Goal: Complete application form: Complete application form

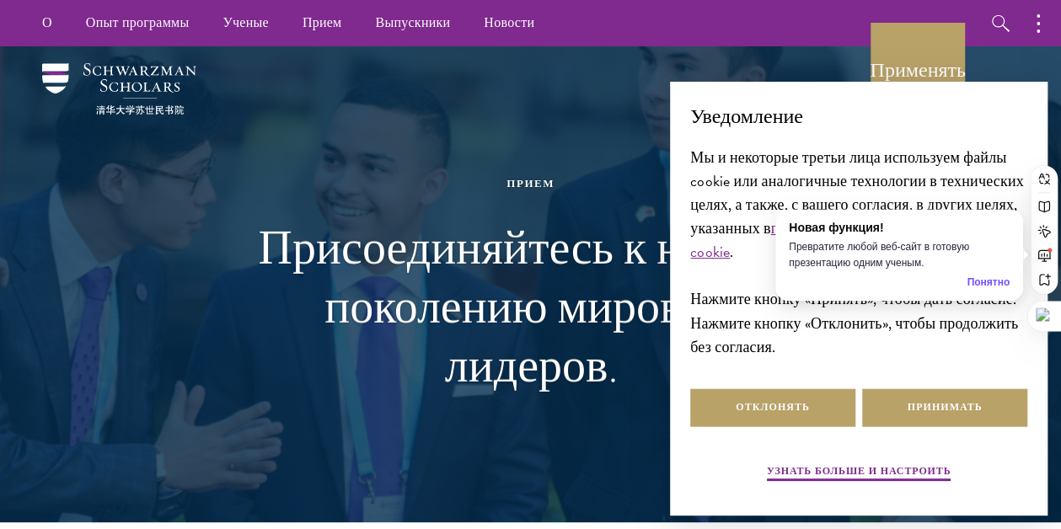
click at [522, 115] on div "Прием Присоединяйтесь к новому поколению мировых лидеров." at bounding box center [531, 284] width 582 height 423
click at [924, 412] on font "Принимать" at bounding box center [945, 406] width 75 height 15
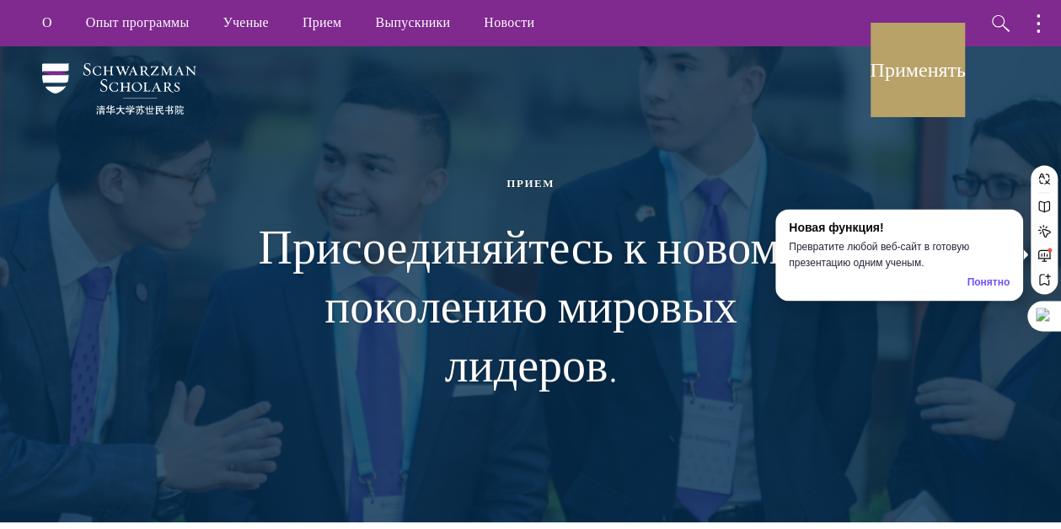
click at [706, 178] on div "Прием" at bounding box center [531, 183] width 582 height 19
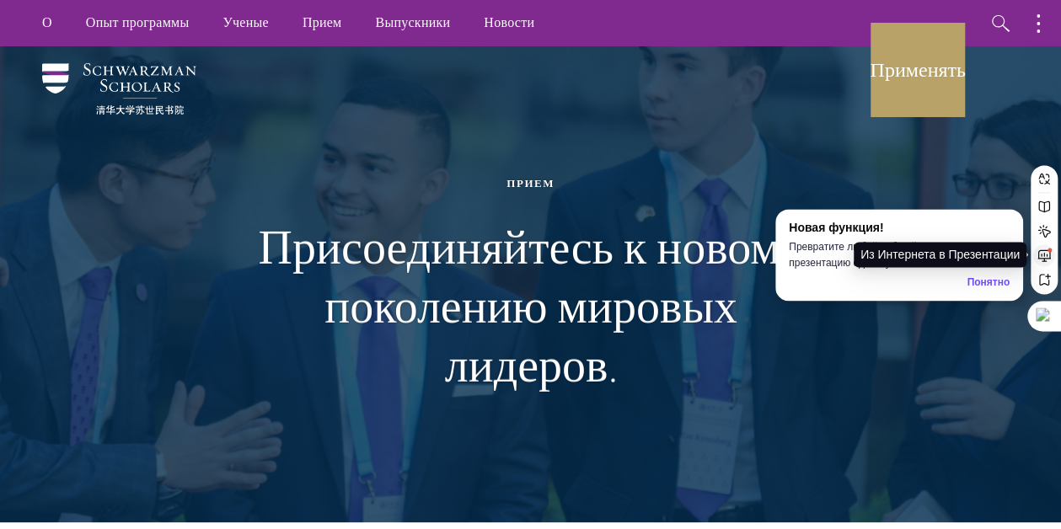
click at [1050, 250] on button at bounding box center [1044, 255] width 22 height 22
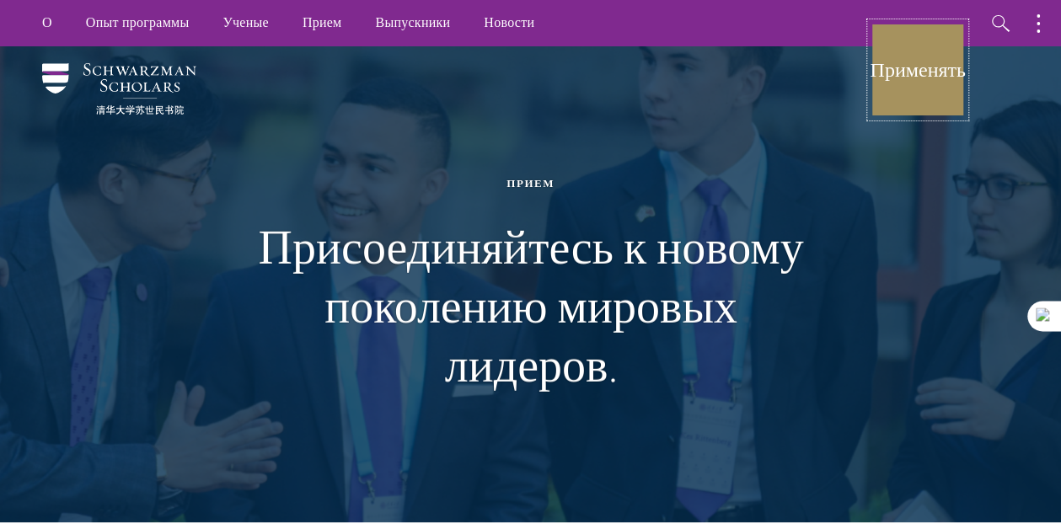
click at [906, 83] on font "Применять" at bounding box center [917, 70] width 95 height 29
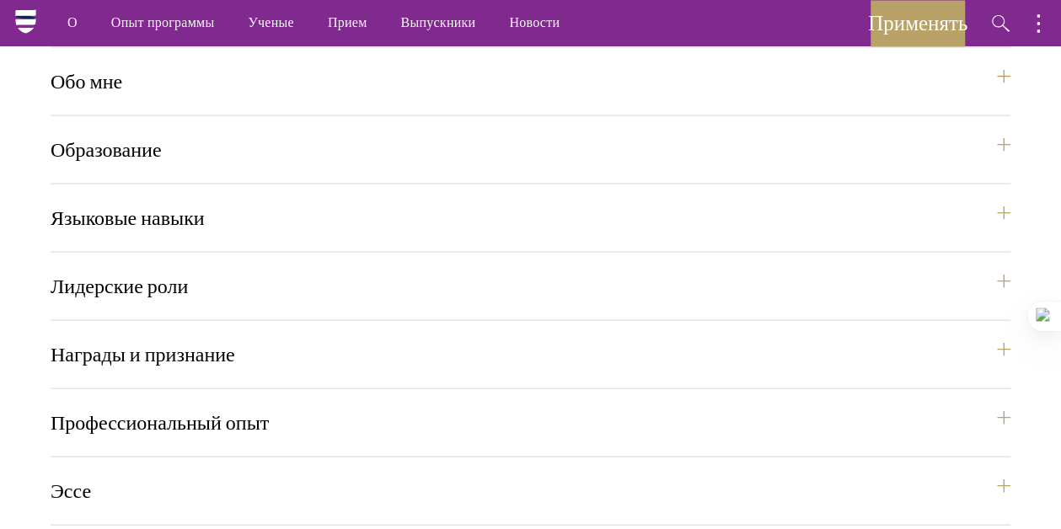
scroll to position [1621, 0]
click at [501, 199] on button "Языковые навыки" at bounding box center [539, 219] width 960 height 40
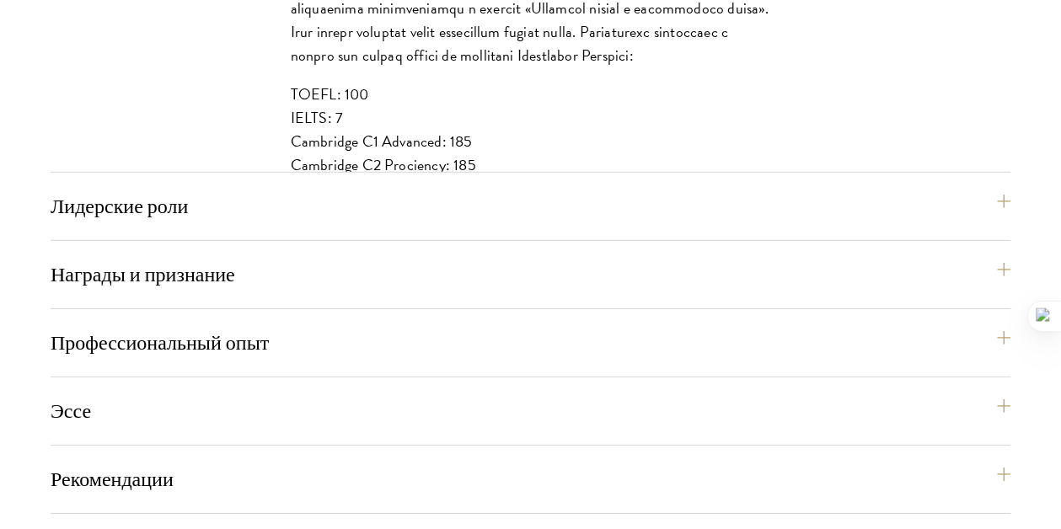
scroll to position [2369, 0]
click at [168, 197] on button "Лидерские роли" at bounding box center [539, 205] width 960 height 40
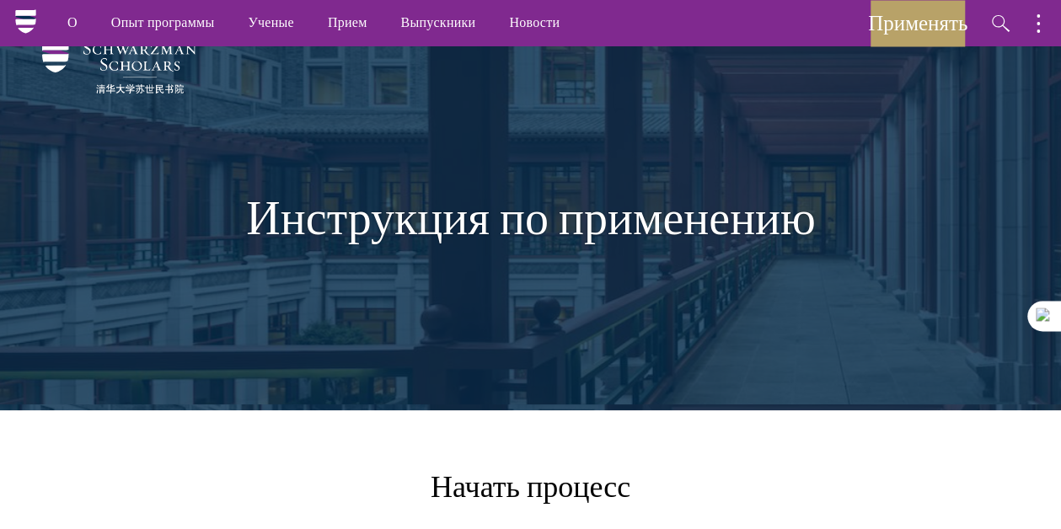
scroll to position [0, 0]
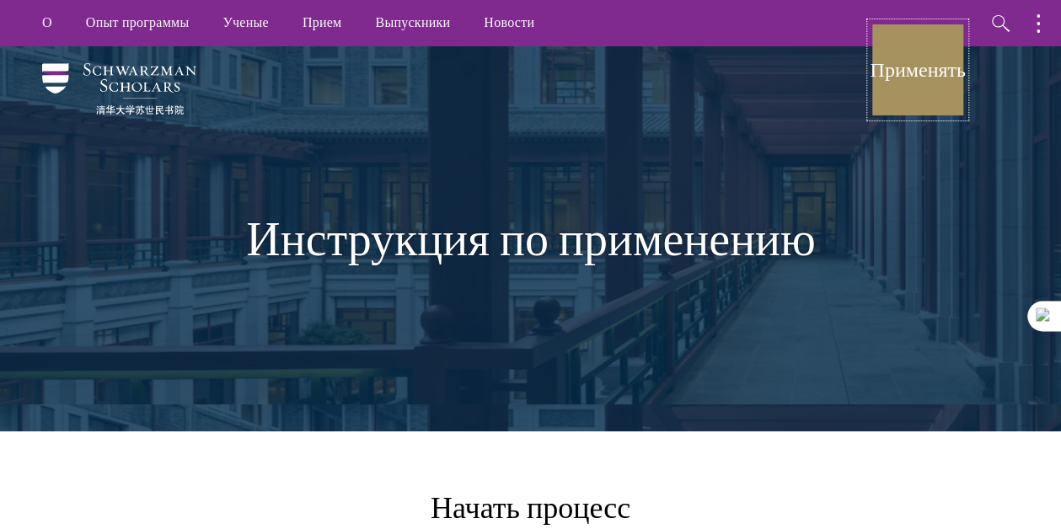
click at [882, 69] on font "Применять" at bounding box center [917, 69] width 95 height 25
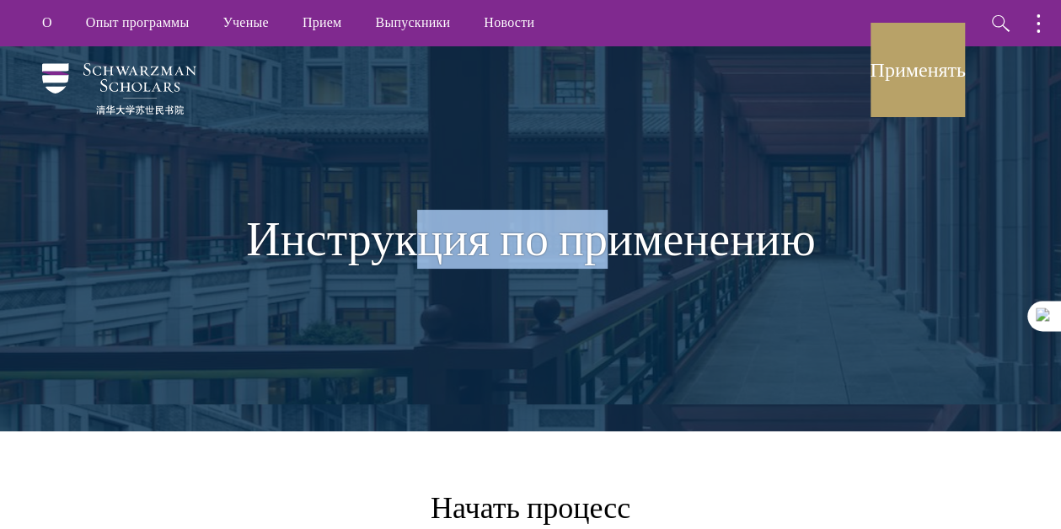
drag, startPoint x: 426, startPoint y: 178, endPoint x: 608, endPoint y: 239, distance: 191.9
click at [608, 239] on div "Инструкция по применению" at bounding box center [531, 239] width 582 height 261
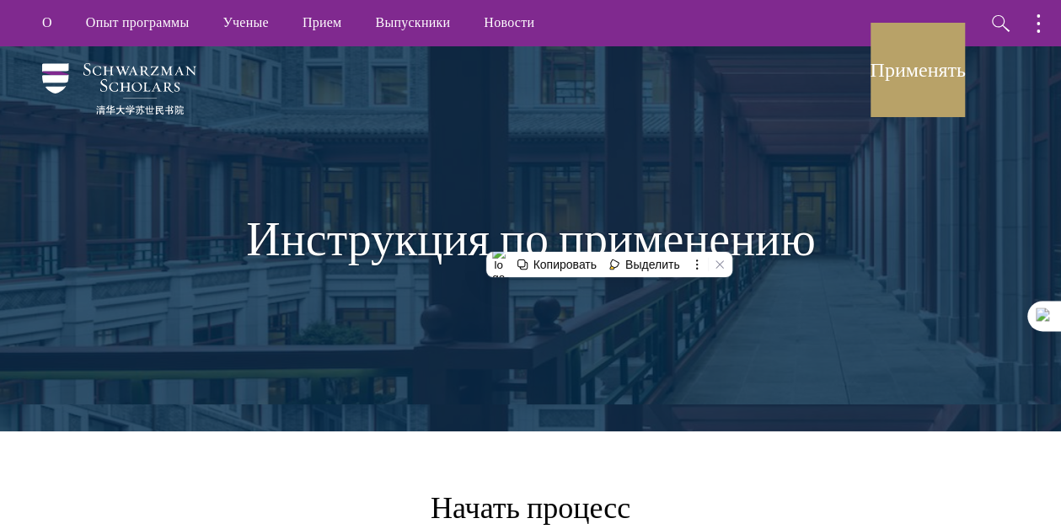
click at [644, 239] on font "Инструкция по применению" at bounding box center [530, 239] width 569 height 59
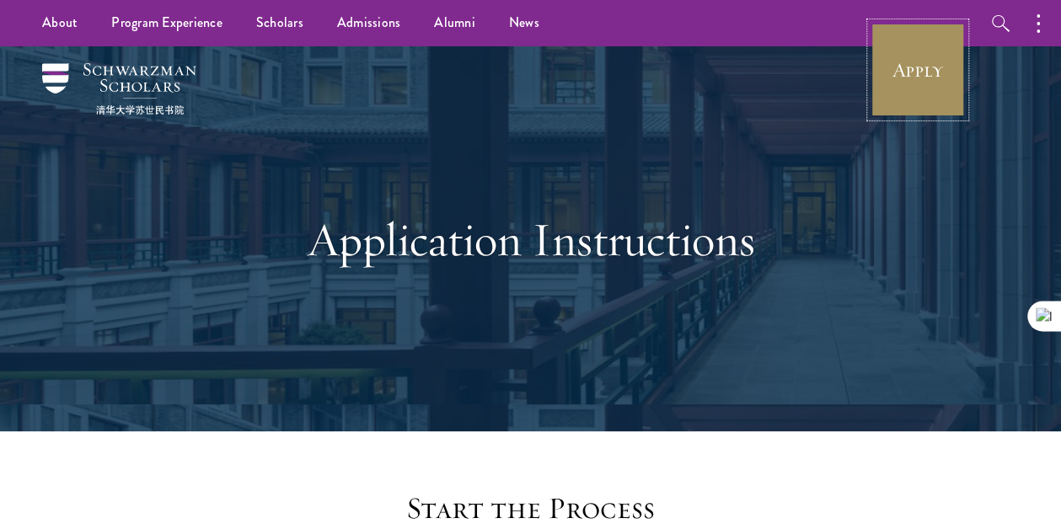
click at [897, 78] on link "Apply" at bounding box center [918, 70] width 94 height 94
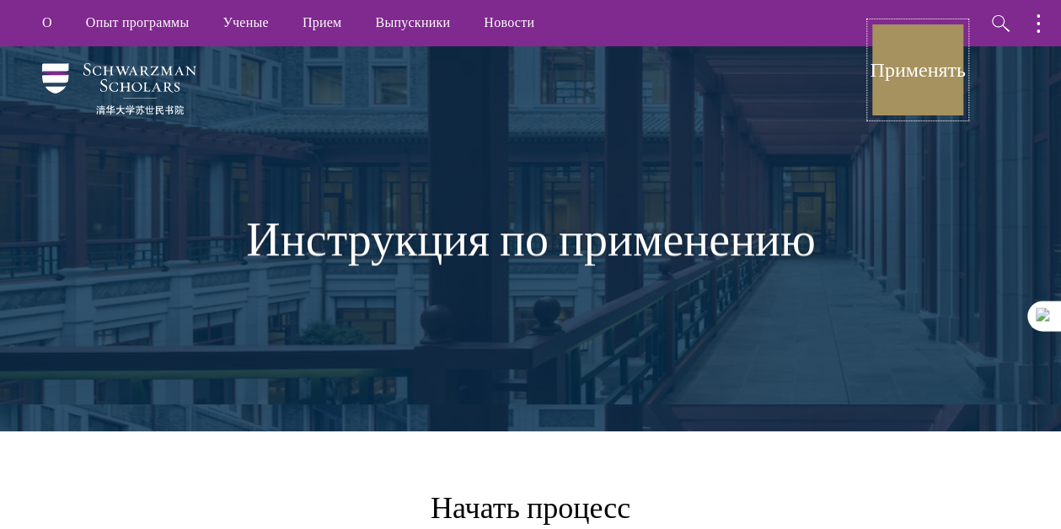
click at [922, 87] on link "Применять" at bounding box center [918, 70] width 94 height 94
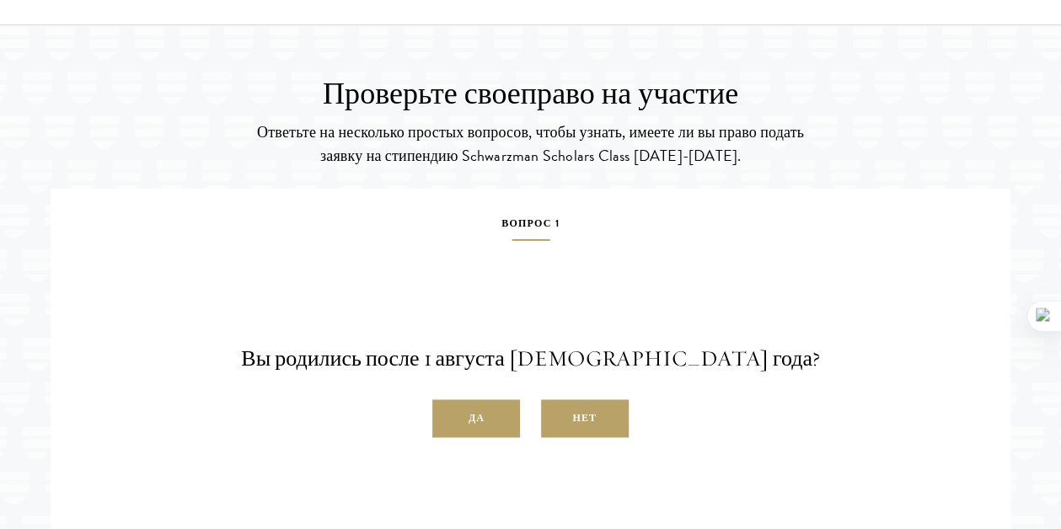
click at [833, 233] on div "Вопрос 1 Вы родились после 1 августа 1997 года? Да Нет" at bounding box center [530, 380] width 935 height 333
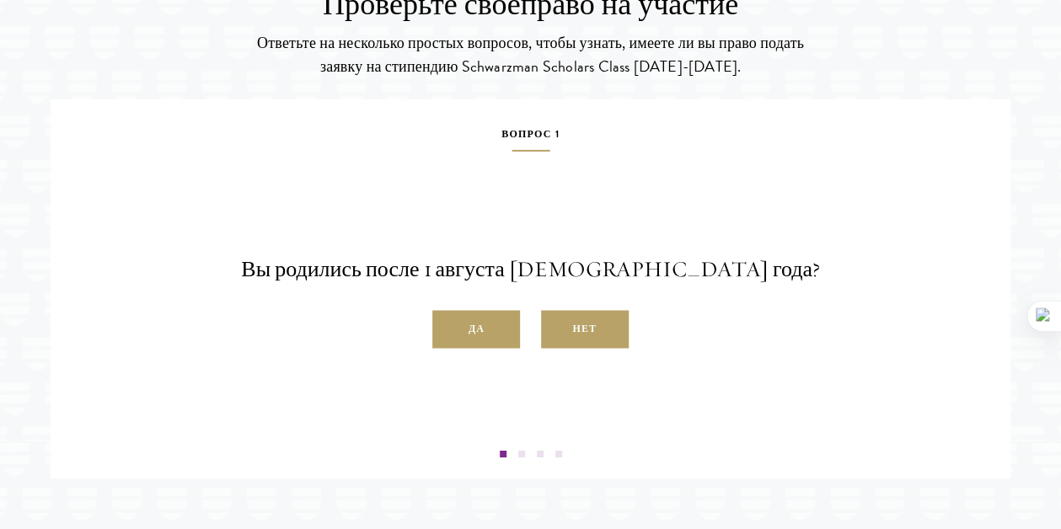
scroll to position [2760, 0]
click at [585, 310] on label "Нет" at bounding box center [585, 329] width 88 height 38
click at [556, 312] on input "Нет" at bounding box center [548, 319] width 15 height 15
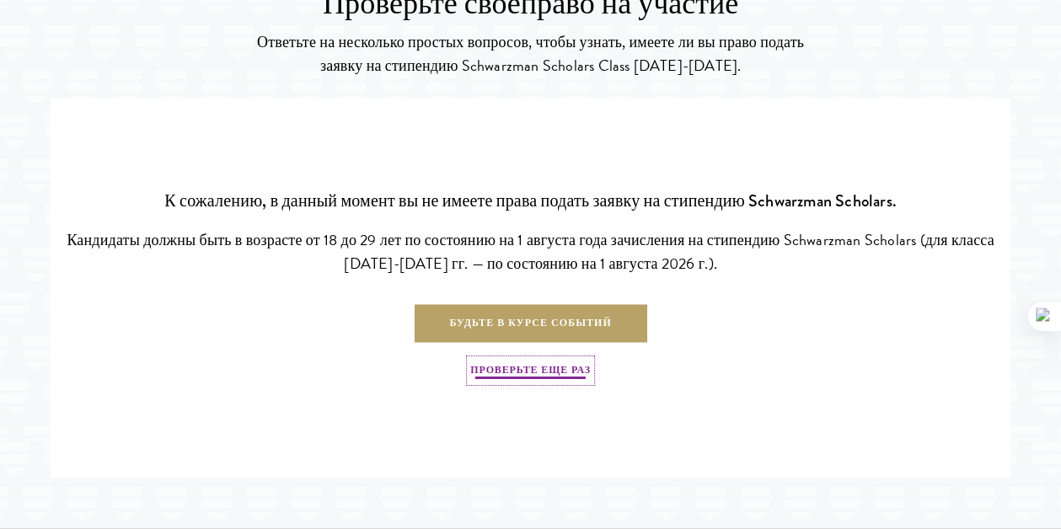
click at [572, 360] on link "Проверьте еще раз" at bounding box center [530, 371] width 121 height 22
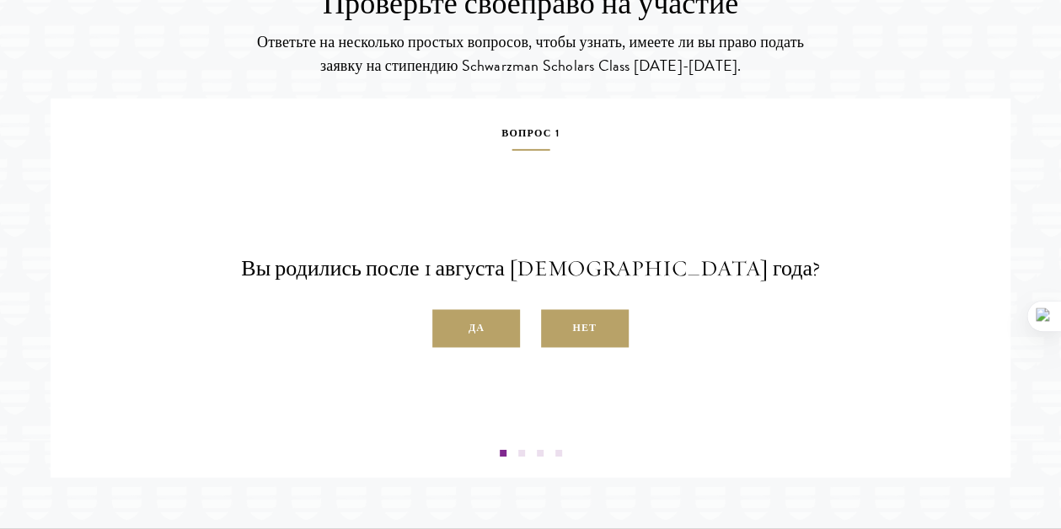
click at [566, 255] on font "Вы родились после 1 августа [DEMOGRAPHIC_DATA] года?" at bounding box center [530, 268] width 578 height 27
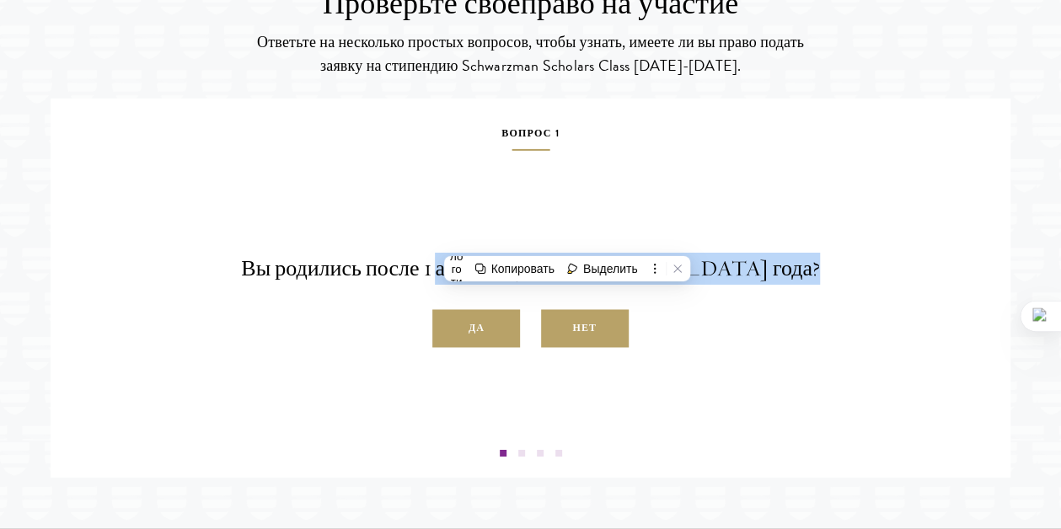
drag, startPoint x: 566, startPoint y: 244, endPoint x: 399, endPoint y: 305, distance: 178.6
click at [399, 305] on div "Вы родились после 1 августа 1997 года? Да Нет" at bounding box center [530, 300] width 935 height 95
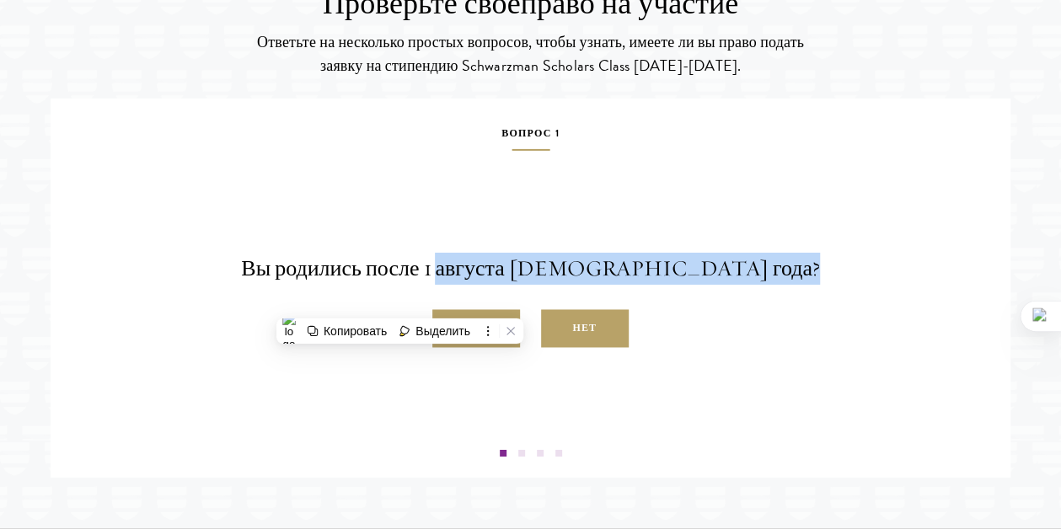
click at [399, 310] on div "Да Нет" at bounding box center [530, 329] width 935 height 38
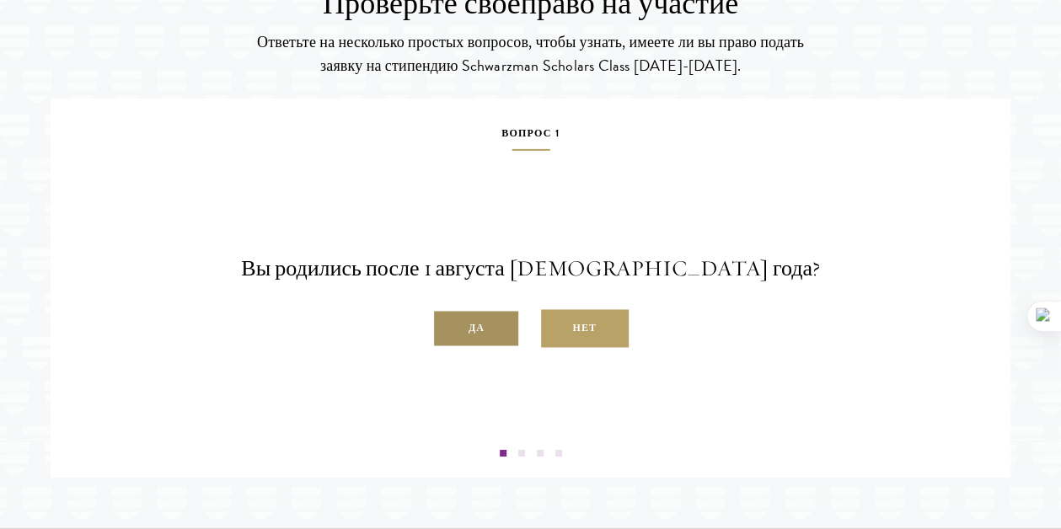
click at [466, 310] on label "Да" at bounding box center [476, 329] width 88 height 38
click at [448, 312] on input "Да" at bounding box center [439, 319] width 15 height 15
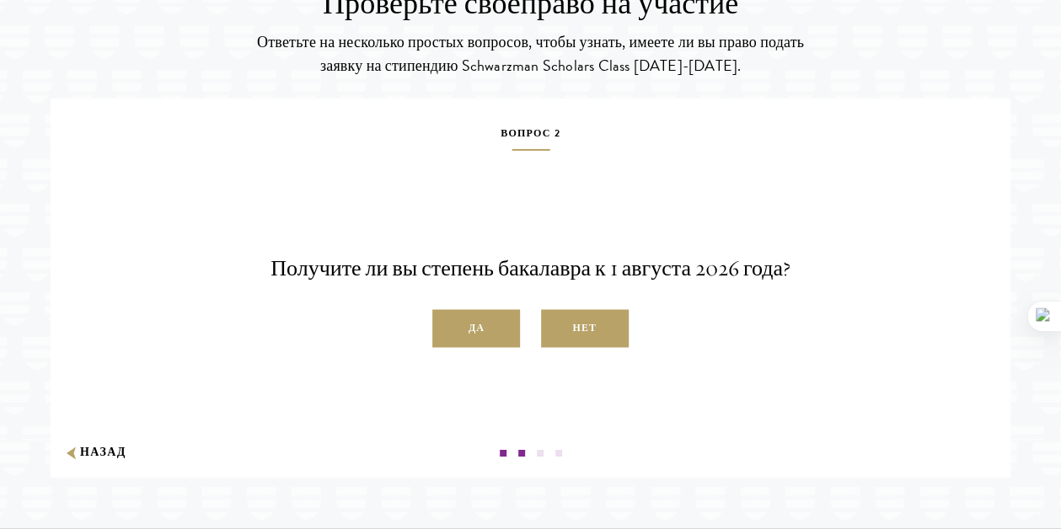
click at [466, 310] on label "Да" at bounding box center [476, 329] width 88 height 38
click at [448, 312] on input "Да" at bounding box center [439, 319] width 15 height 15
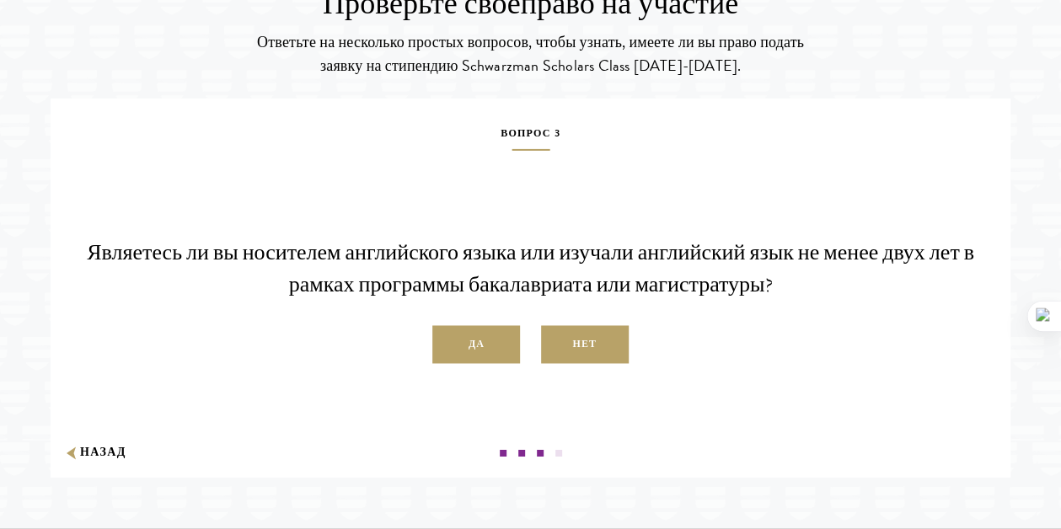
click at [466, 326] on label "Да" at bounding box center [476, 345] width 88 height 38
click at [448, 328] on input "Да" at bounding box center [439, 335] width 15 height 15
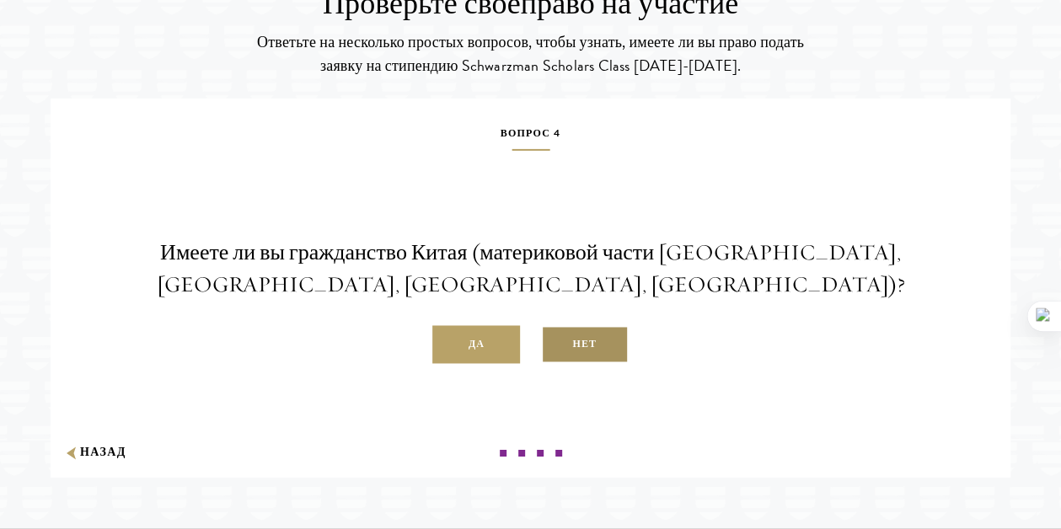
click at [590, 336] on font "Нет" at bounding box center [584, 343] width 24 height 15
click at [556, 328] on input "Нет" at bounding box center [548, 335] width 15 height 15
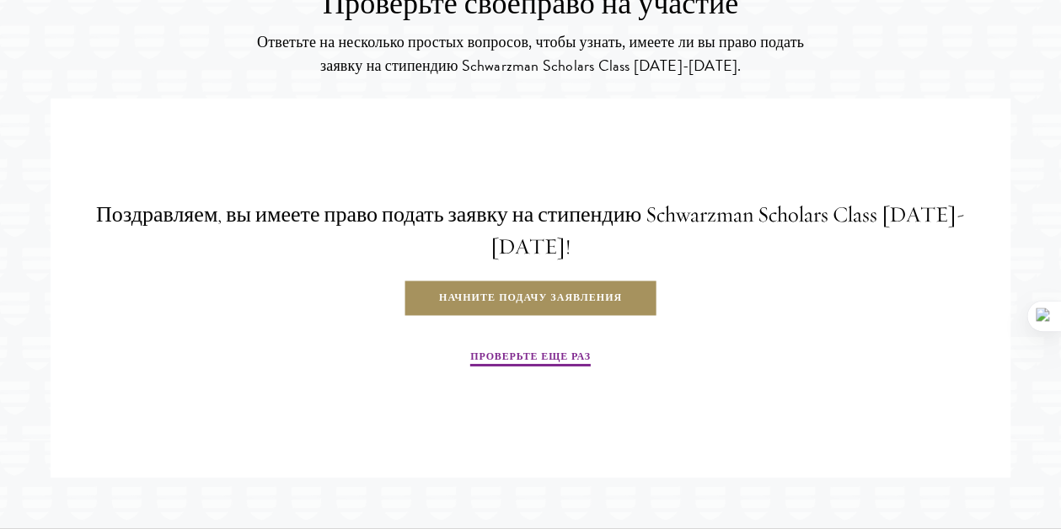
click at [485, 280] on link "Начните подачу заявления" at bounding box center [531, 299] width 254 height 38
